Goal: Information Seeking & Learning: Understand process/instructions

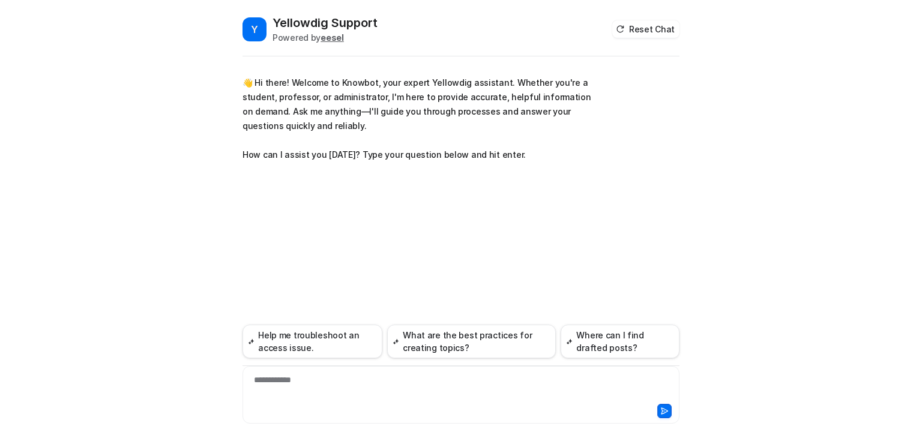
click at [265, 380] on div "**********" at bounding box center [460, 388] width 431 height 28
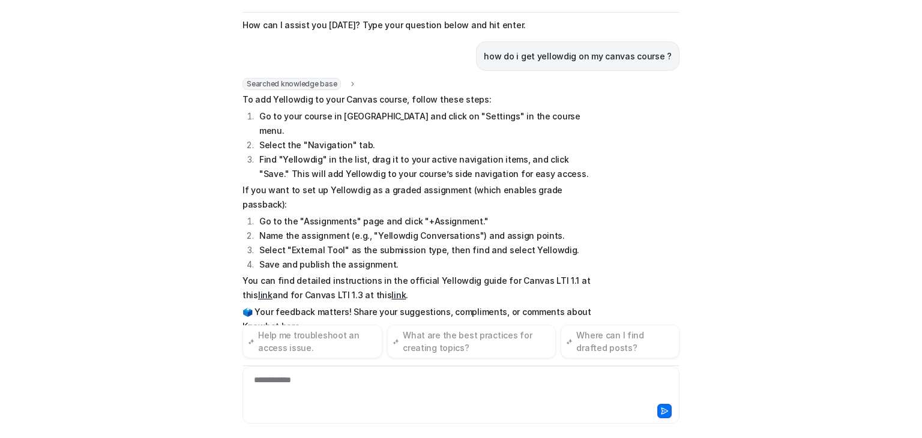
scroll to position [100, 0]
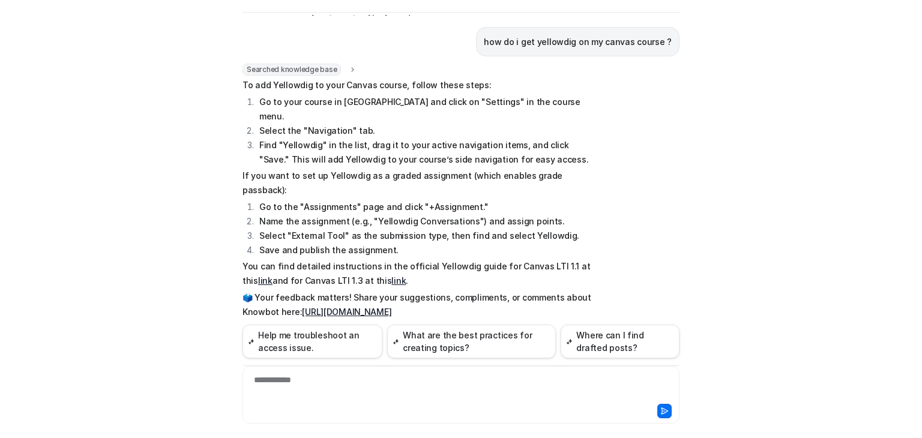
drag, startPoint x: 235, startPoint y: 81, endPoint x: 515, endPoint y: 282, distance: 344.8
click at [515, 282] on div "Y Yellowdig Support Powered by eesel Reset Chat 👋 Hi there! Welcome to Knowbot,…" at bounding box center [461, 183] width 456 height 424
copy span "To add Yellowdig to your Canvas course, follow these steps: Go to your course i…"
click at [181, 109] on div "Y Yellowdig Support Powered by eesel Reset Chat 👋 Hi there! Welcome to Knowbot,…" at bounding box center [461, 219] width 922 height 438
click at [272, 275] on link "link" at bounding box center [265, 280] width 14 height 10
